Goal: Obtain resource: Obtain resource

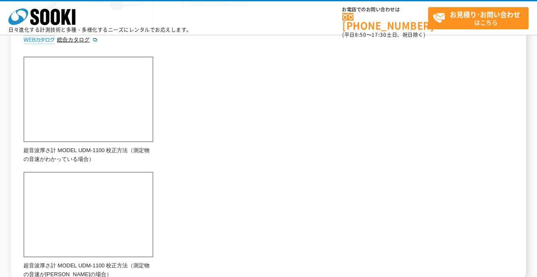
scroll to position [42, 0]
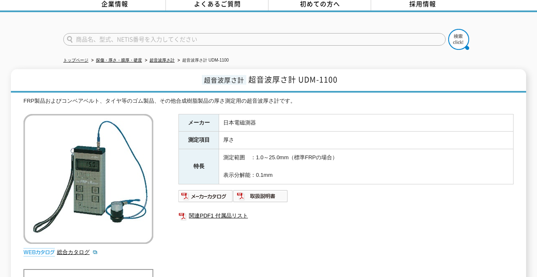
click at [84, 75] on h1 "超音波厚さ計 超音波厚さ計 UDM-1100" at bounding box center [268, 80] width 515 height 23
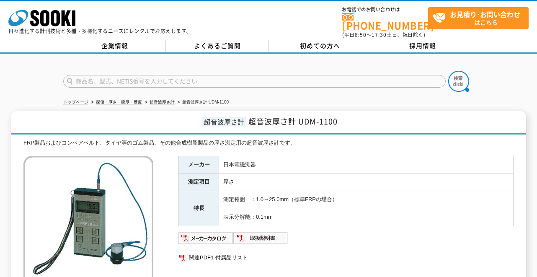
click at [160, 120] on h1 "超音波厚さ計 超音波厚さ計 UDM-1100" at bounding box center [268, 122] width 515 height 23
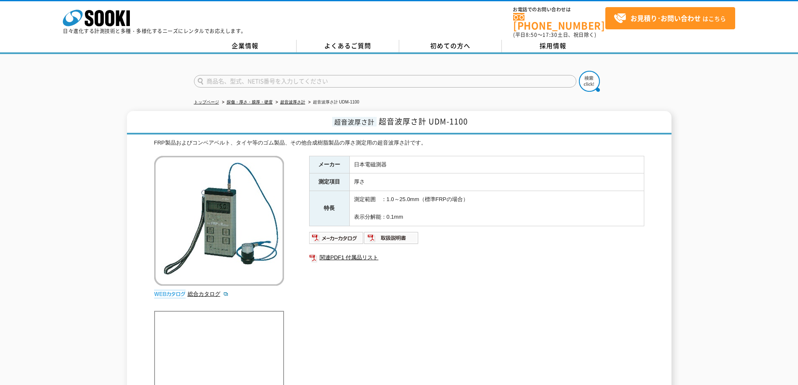
click at [217, 233] on img at bounding box center [219, 221] width 130 height 130
click at [327, 233] on img at bounding box center [336, 237] width 55 height 13
